Goal: Information Seeking & Learning: Learn about a topic

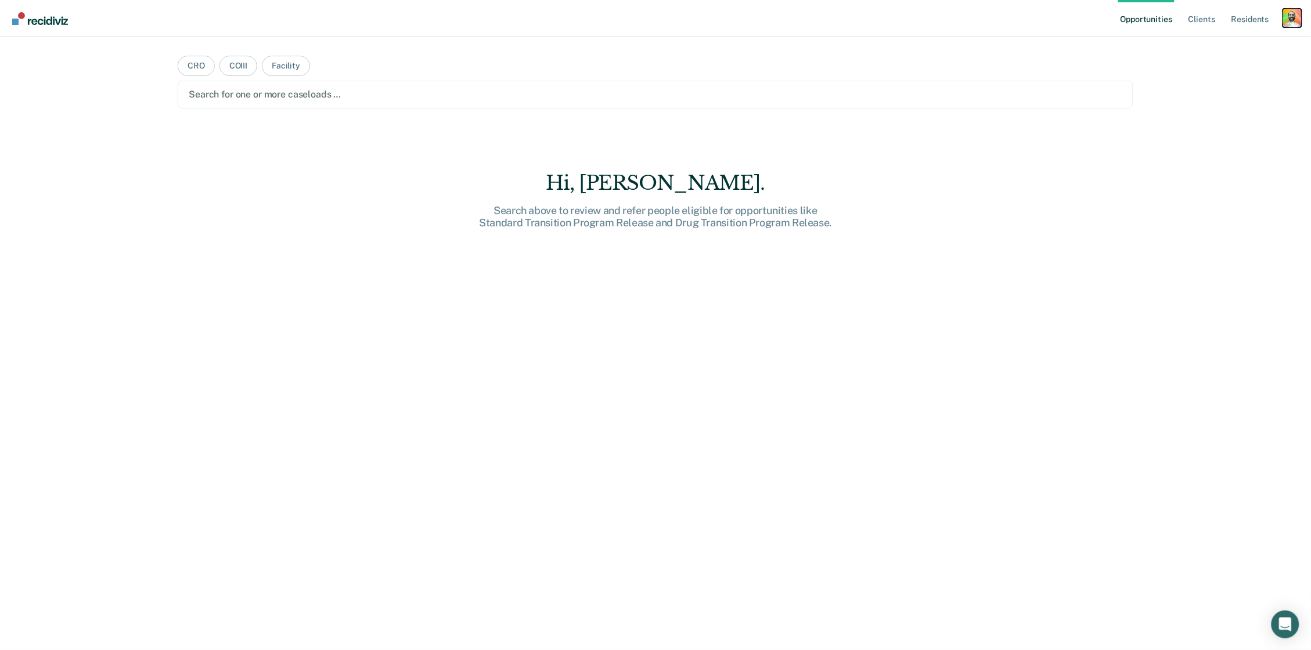
click at [1291, 13] on div "Profile dropdown button" at bounding box center [1292, 18] width 19 height 19
click at [1217, 46] on link "Profile" at bounding box center [1245, 47] width 93 height 10
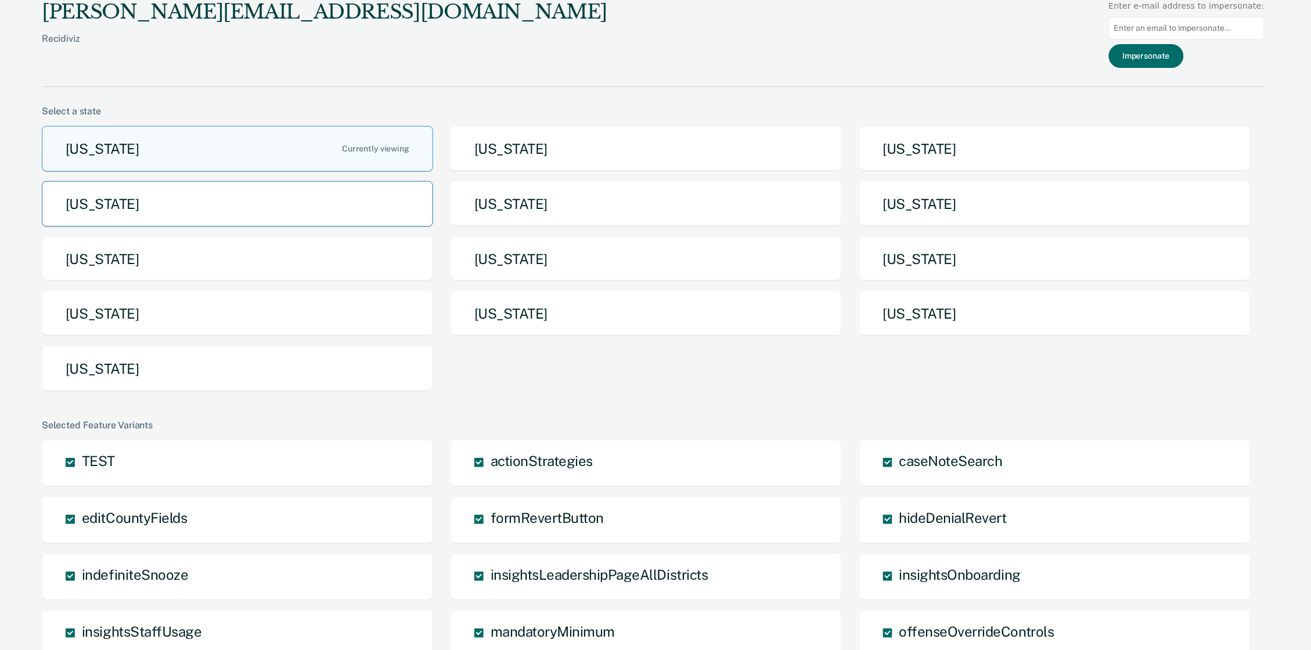
click at [262, 211] on button "[US_STATE]" at bounding box center [237, 204] width 391 height 46
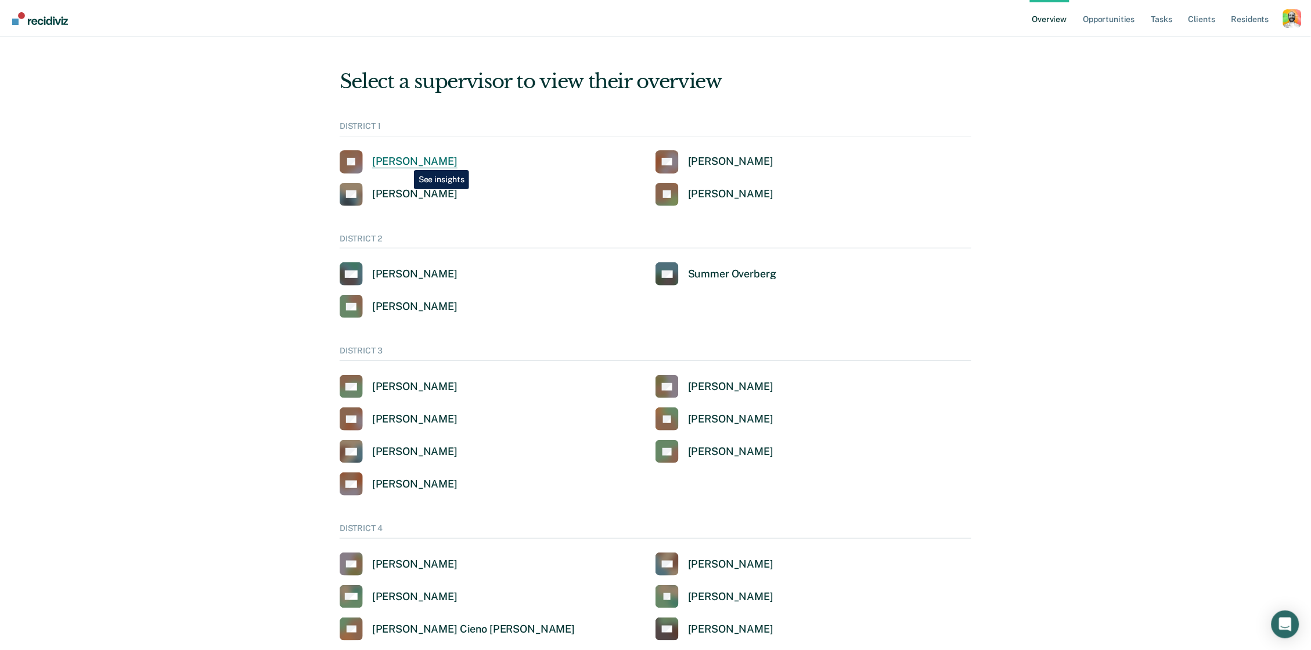
click at [405, 162] on div "[PERSON_NAME]" at bounding box center [414, 161] width 85 height 13
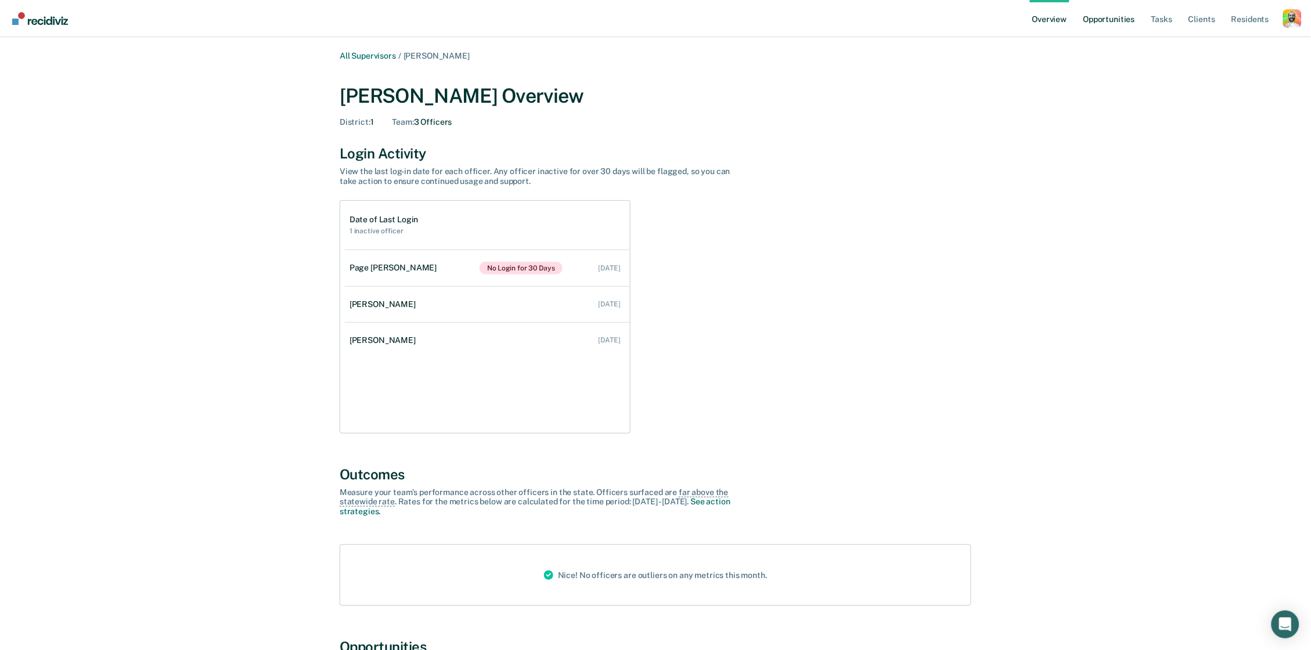
click at [1121, 13] on link "Opportunities" at bounding box center [1109, 18] width 56 height 37
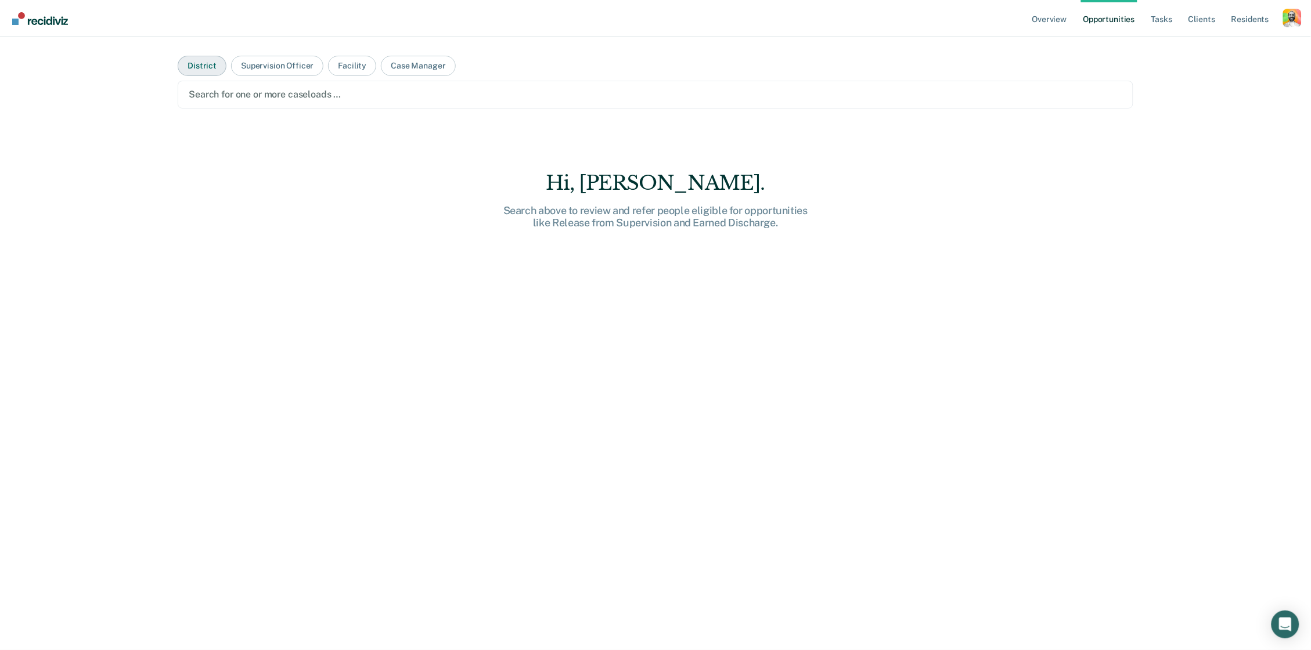
click at [203, 64] on button "District" at bounding box center [202, 66] width 49 height 20
click at [294, 96] on div "Search for one or more Districts …" at bounding box center [655, 94] width 933 height 11
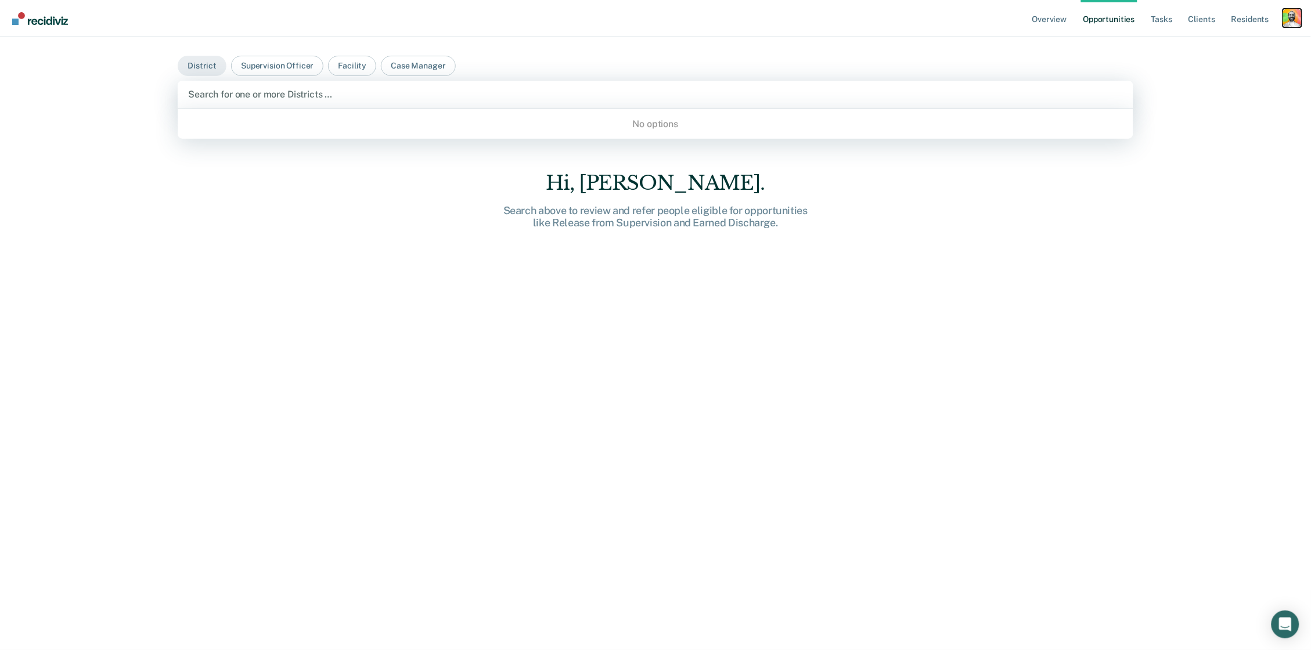
click at [1293, 20] on div "Profile dropdown button" at bounding box center [1292, 18] width 19 height 19
